Goal: Transaction & Acquisition: Purchase product/service

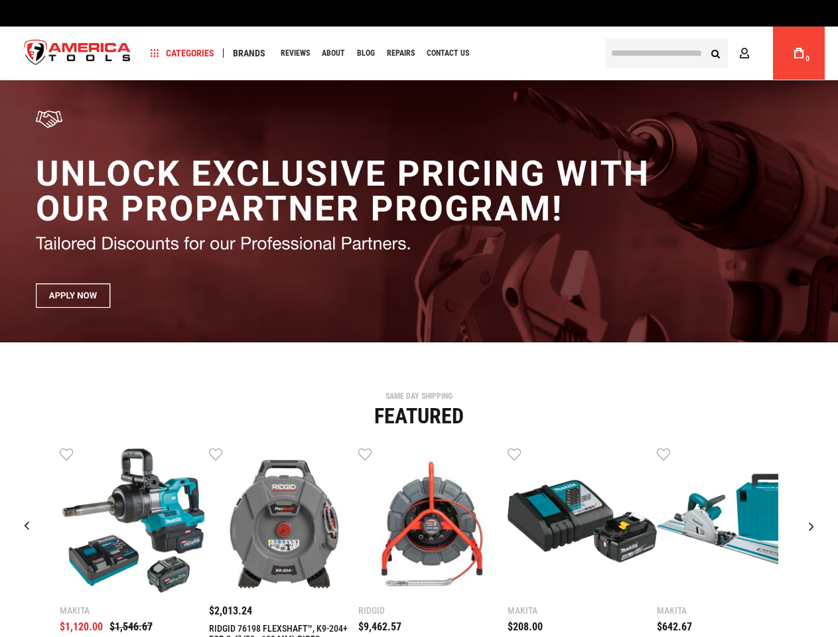
click at [182, 53] on span "Categories" at bounding box center [183, 52] width 64 height 9
click at [249, 53] on span "Brands" at bounding box center [249, 52] width 33 height 9
click at [66, 454] on link "Wish List" at bounding box center [66, 452] width 13 height 13
click at [216, 454] on link "Wish List" at bounding box center [215, 452] width 13 height 13
click at [365, 454] on link "Wish List" at bounding box center [364, 452] width 13 height 13
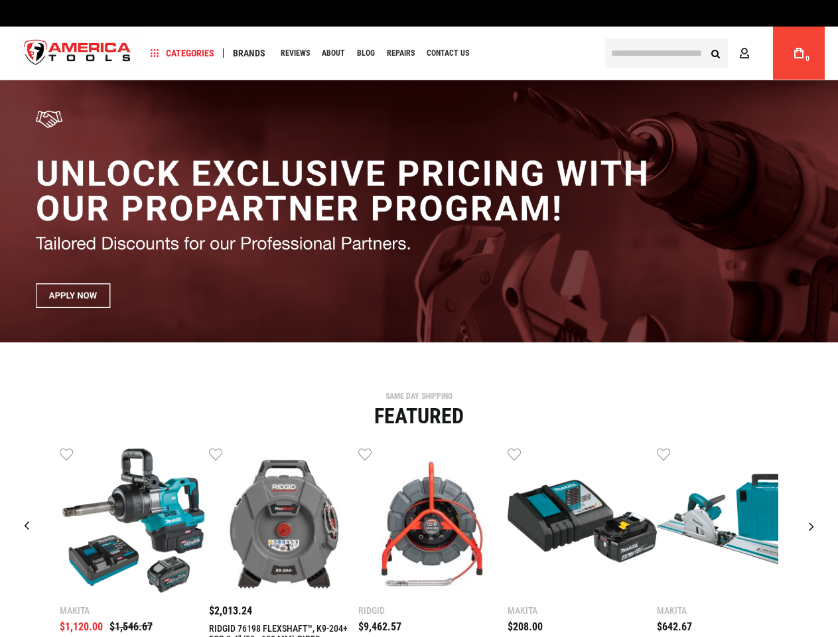
click at [514, 454] on link "Wish List" at bounding box center [513, 452] width 13 height 13
click at [663, 454] on link "Wish List" at bounding box center [663, 452] width 13 height 13
click at [813, 454] on div "Makita $1,120.00 $1,546.67 Wish List Compare" at bounding box center [419, 582] width 818 height 273
